Goal: Check status: Check status

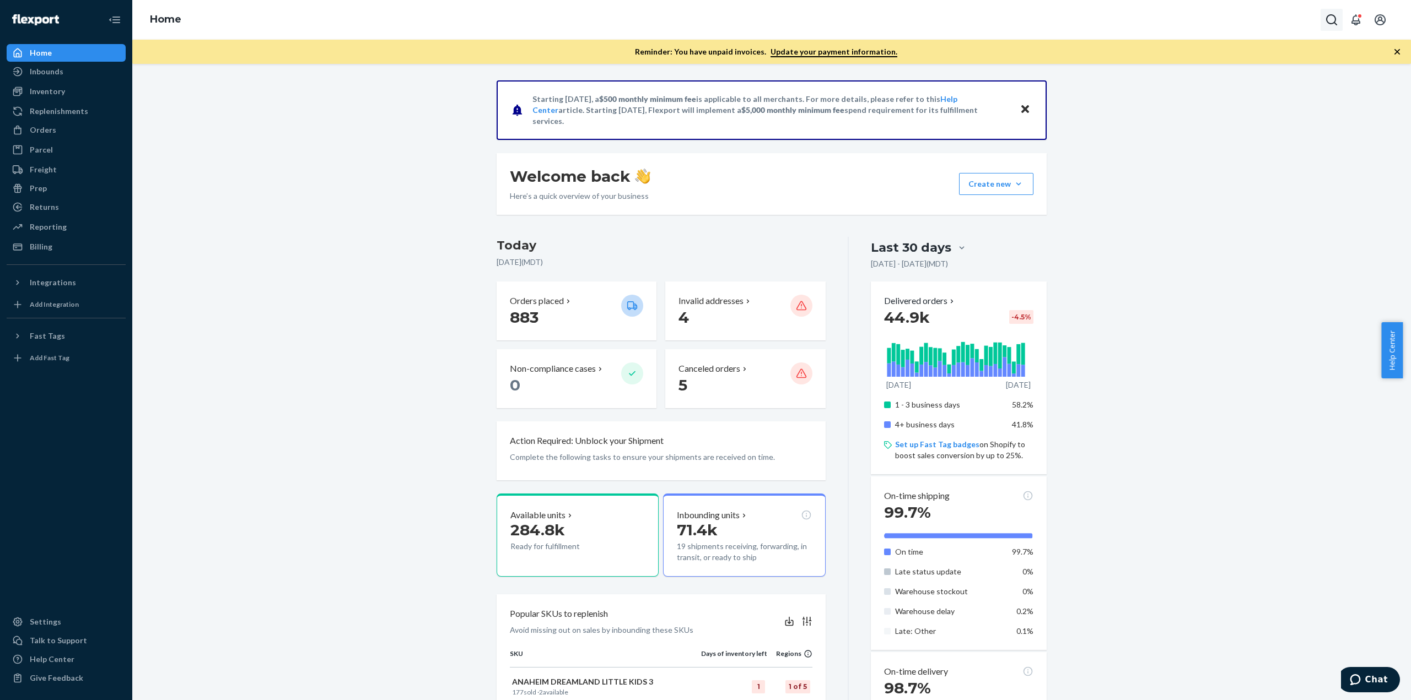
click at [1322, 17] on button "Open Search Box" at bounding box center [1331, 20] width 22 height 22
click at [1207, 24] on input "Search Input" at bounding box center [1250, 19] width 136 height 11
type input "3706841"
click at [1200, 96] on p "Sam Whisenant" at bounding box center [1225, 96] width 104 height 11
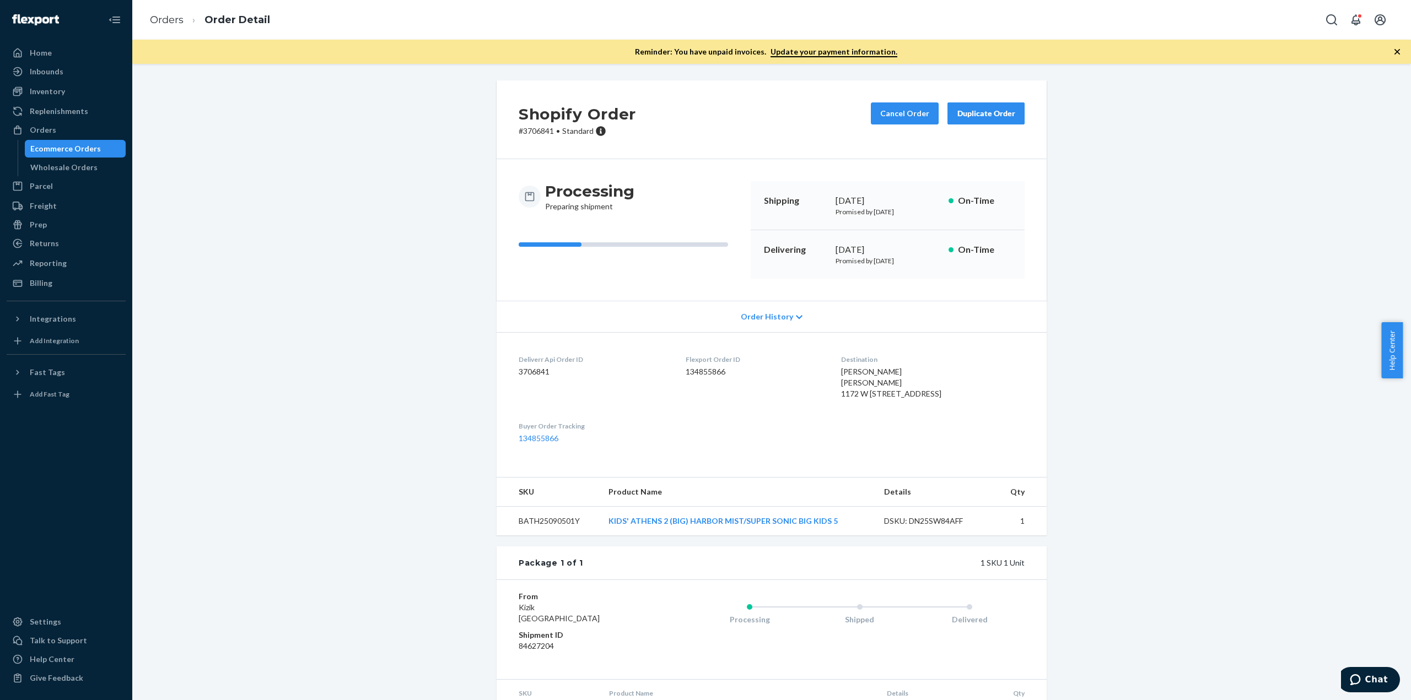
click at [418, 418] on div "Shopify Order # 3706841 • Standard Cancel Order Duplicate Order Processing Prep…" at bounding box center [772, 414] width 1262 height 669
click at [533, 133] on p "# 3706841 • Standard" at bounding box center [577, 131] width 117 height 11
copy p "3706841"
click at [322, 242] on div "Shopify Order # 3706841 • Standard Cancel Order Duplicate Order Processing Prep…" at bounding box center [772, 414] width 1262 height 669
